Goal: Task Accomplishment & Management: Manage account settings

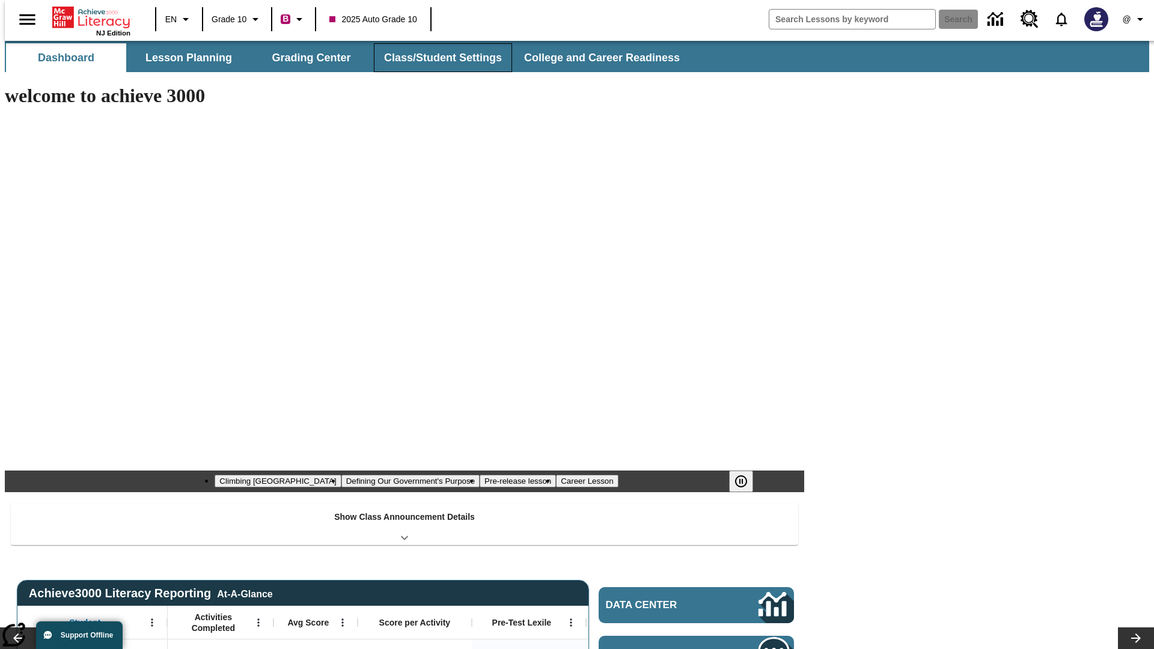
click at [436, 58] on button "Class/Student Settings" at bounding box center [443, 57] width 138 height 29
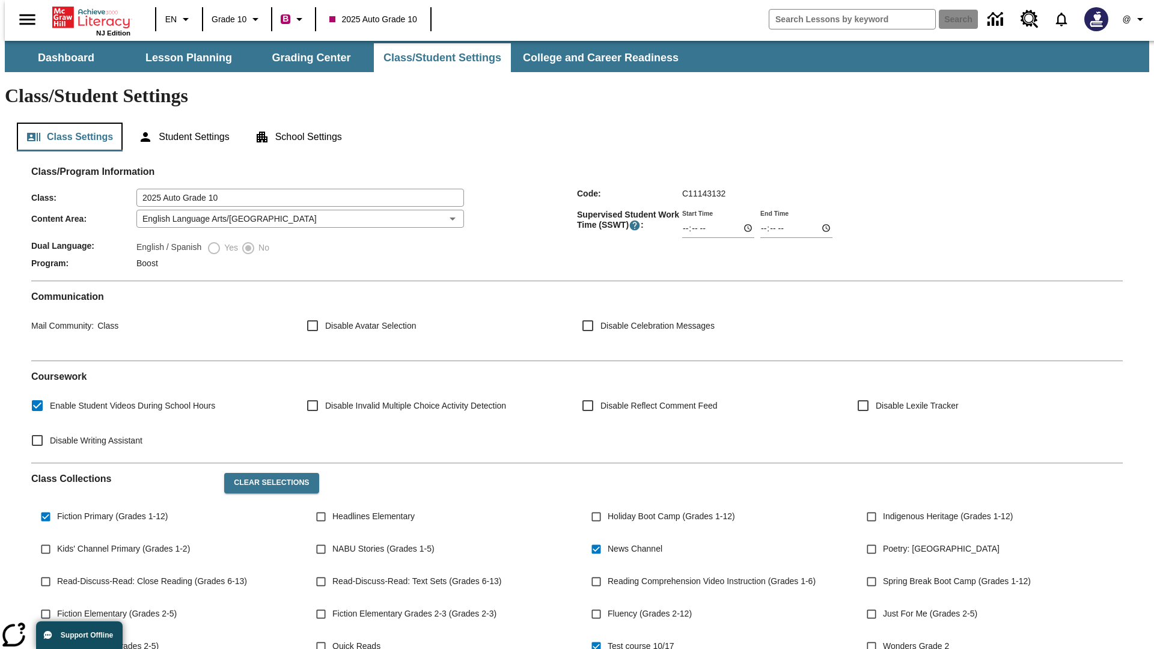
click at [65, 123] on button "Class Settings" at bounding box center [70, 137] width 106 height 29
type input "17:35"
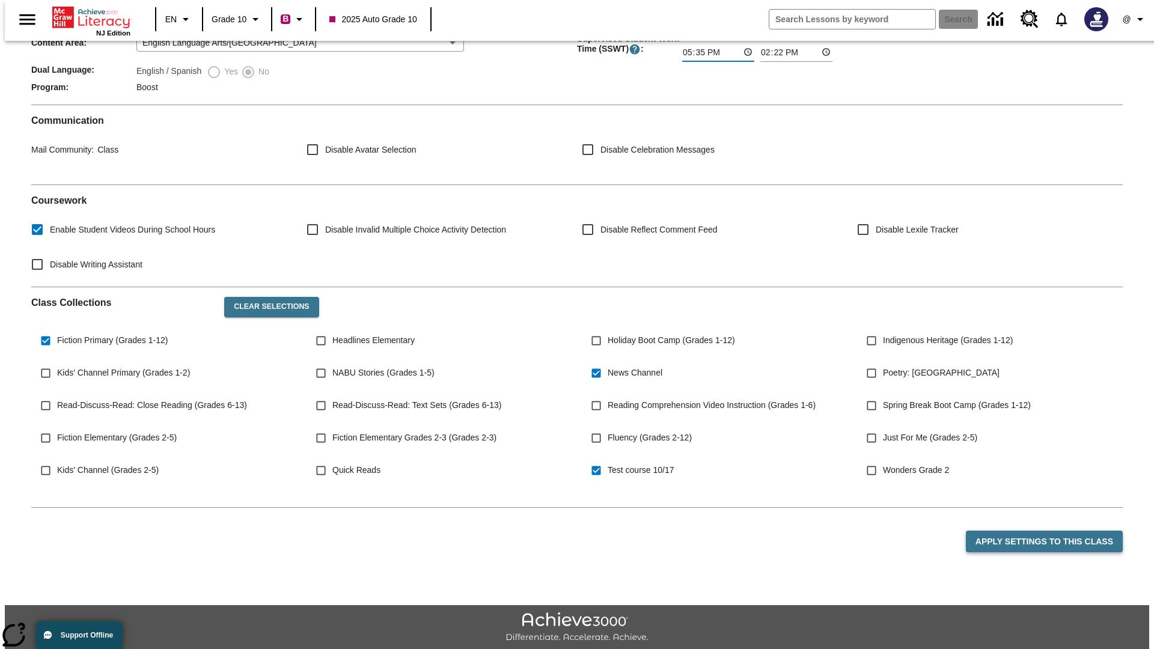
type input "17:35"
click at [1051, 531] on button "Apply Settings to this Class" at bounding box center [1044, 542] width 157 height 22
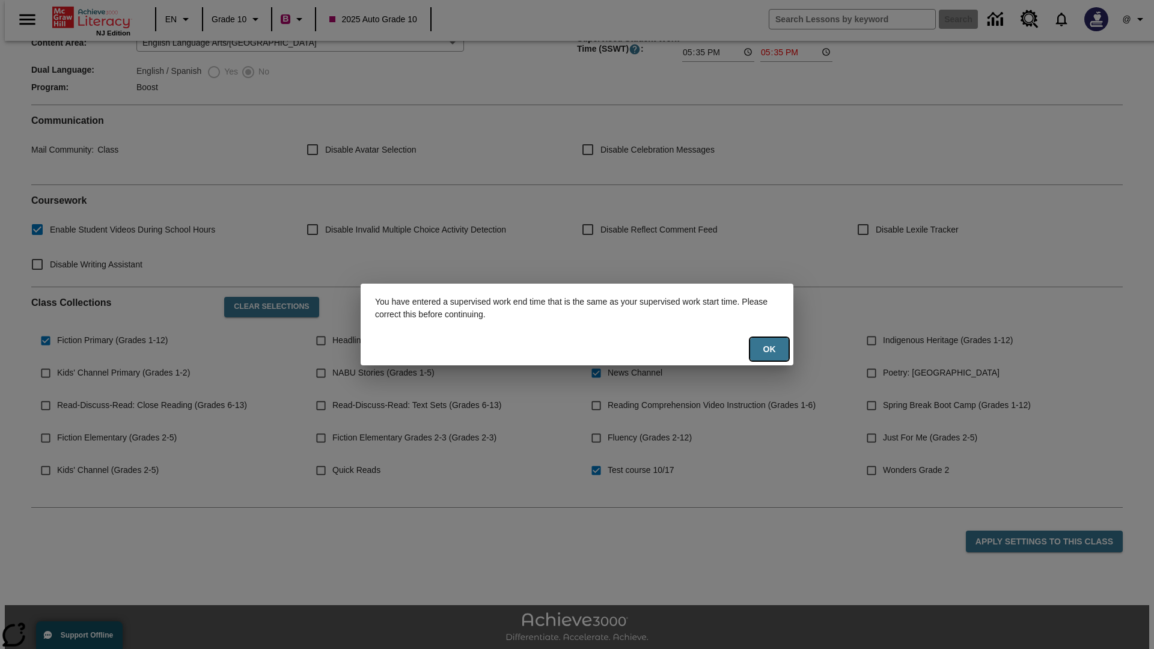
click at [769, 349] on button "Ok" at bounding box center [769, 349] width 38 height 23
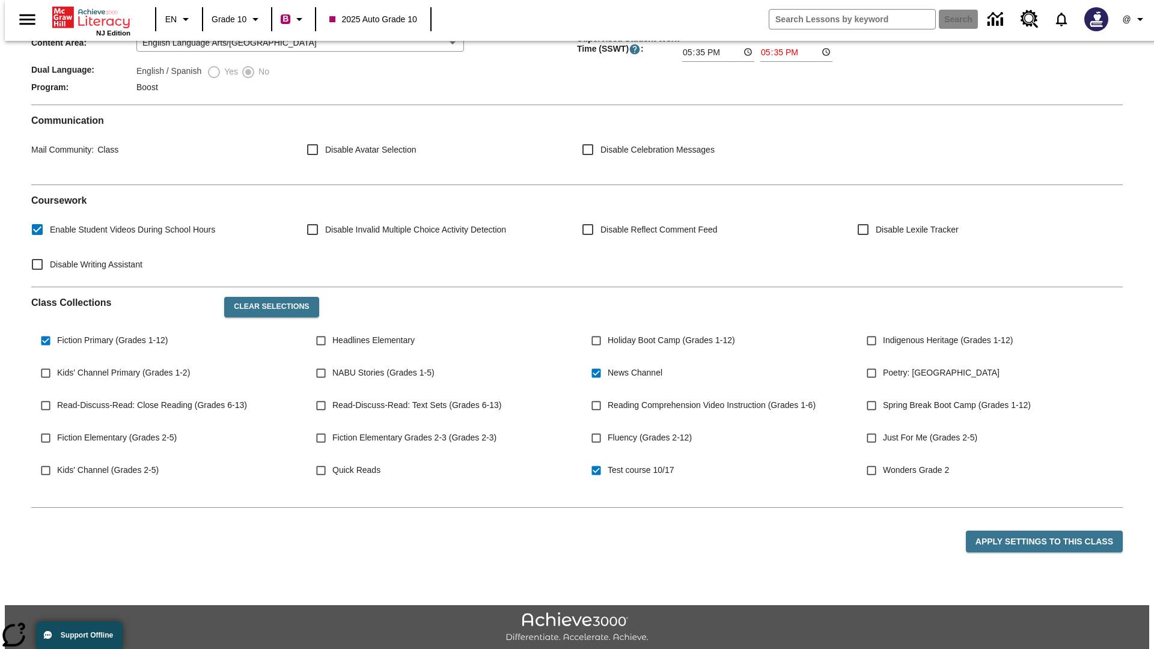
type input "23:35"
type input "23:36"
